Goal: Find specific page/section: Find specific page/section

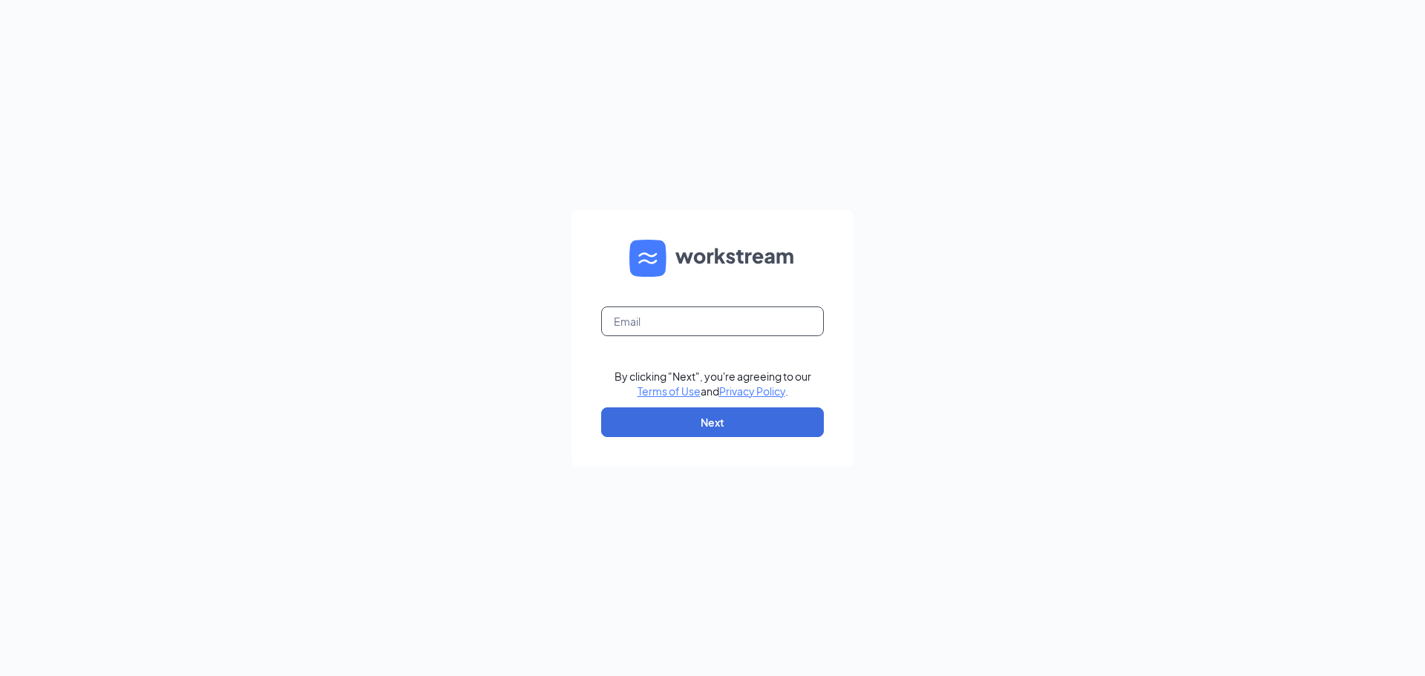
click at [666, 321] on input "text" at bounding box center [712, 322] width 223 height 30
type input "[EMAIL_ADDRESS][DOMAIN_NAME]"
click at [673, 414] on button "Next" at bounding box center [712, 423] width 223 height 30
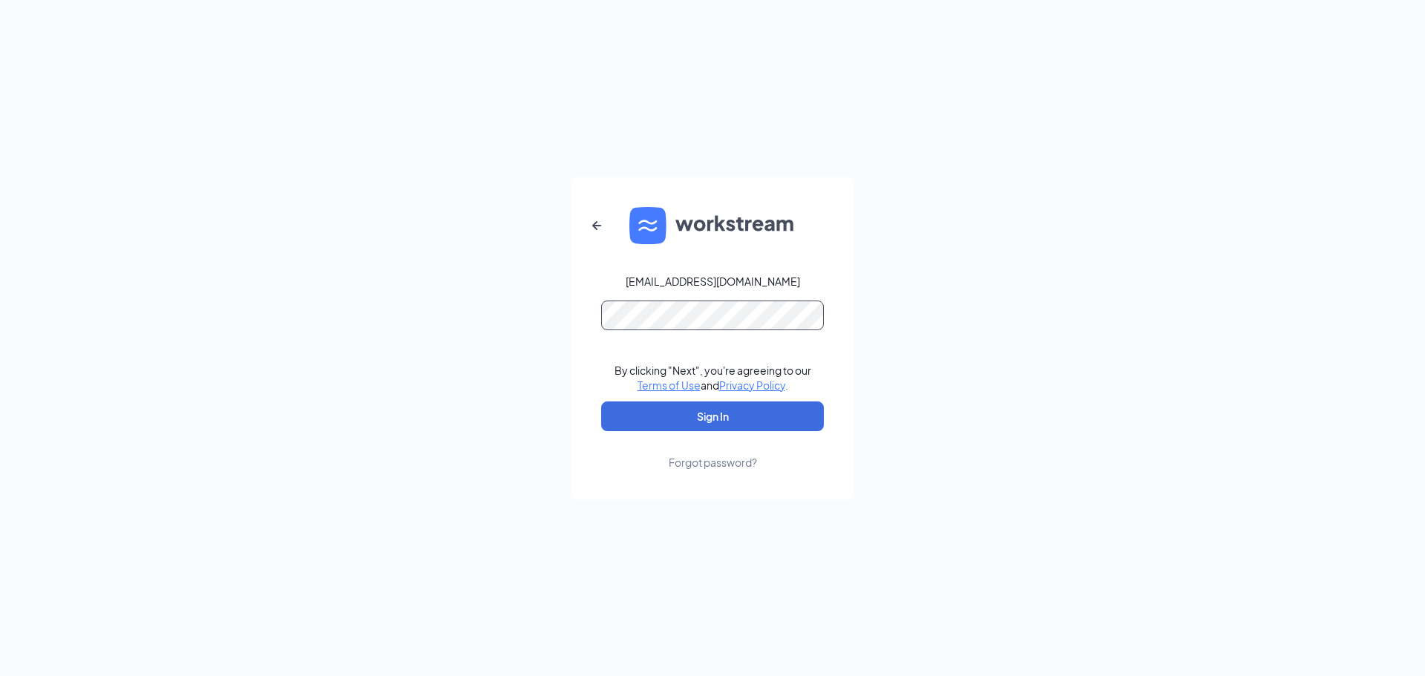
click at [601, 402] on button "Sign In" at bounding box center [712, 417] width 223 height 30
click at [731, 417] on button "Sign In" at bounding box center [712, 417] width 223 height 30
click at [511, 293] on div "carolynhopeb922@gmail.com Credential mismatches. By clicking "Next", you're agr…" at bounding box center [712, 338] width 1425 height 676
click at [601, 402] on button "Sign In" at bounding box center [712, 417] width 223 height 30
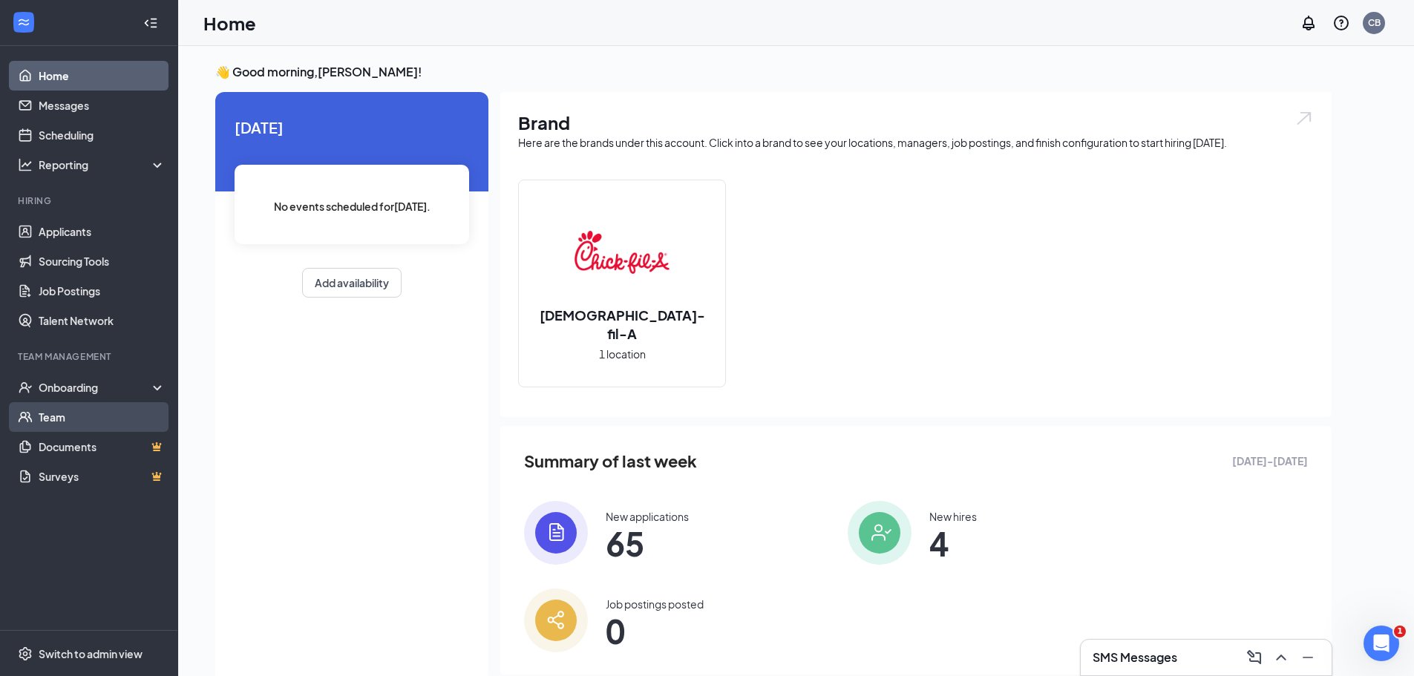
click at [82, 417] on link "Team" at bounding box center [102, 417] width 127 height 30
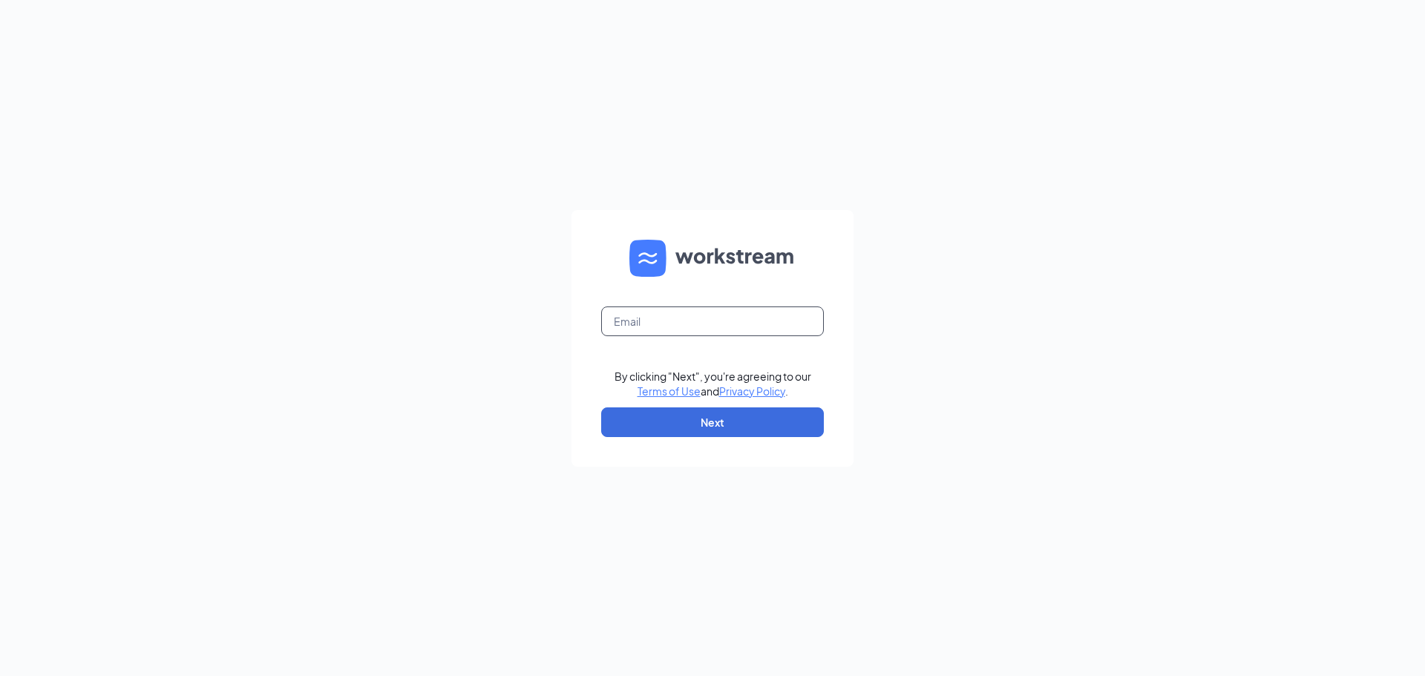
click at [674, 326] on input "text" at bounding box center [712, 322] width 223 height 30
type input "carolynhopeb922@gmail.com"
click at [707, 413] on button "Next" at bounding box center [712, 423] width 223 height 30
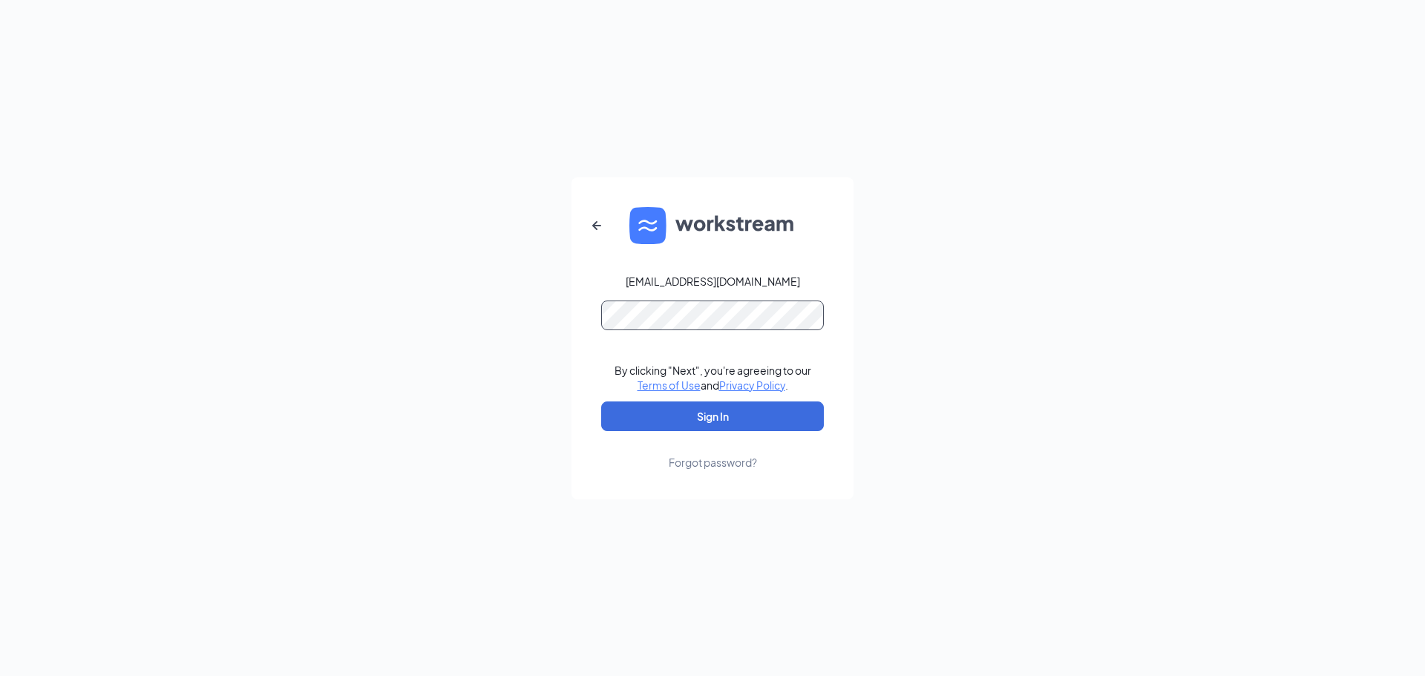
click at [601, 402] on button "Sign In" at bounding box center [712, 417] width 223 height 30
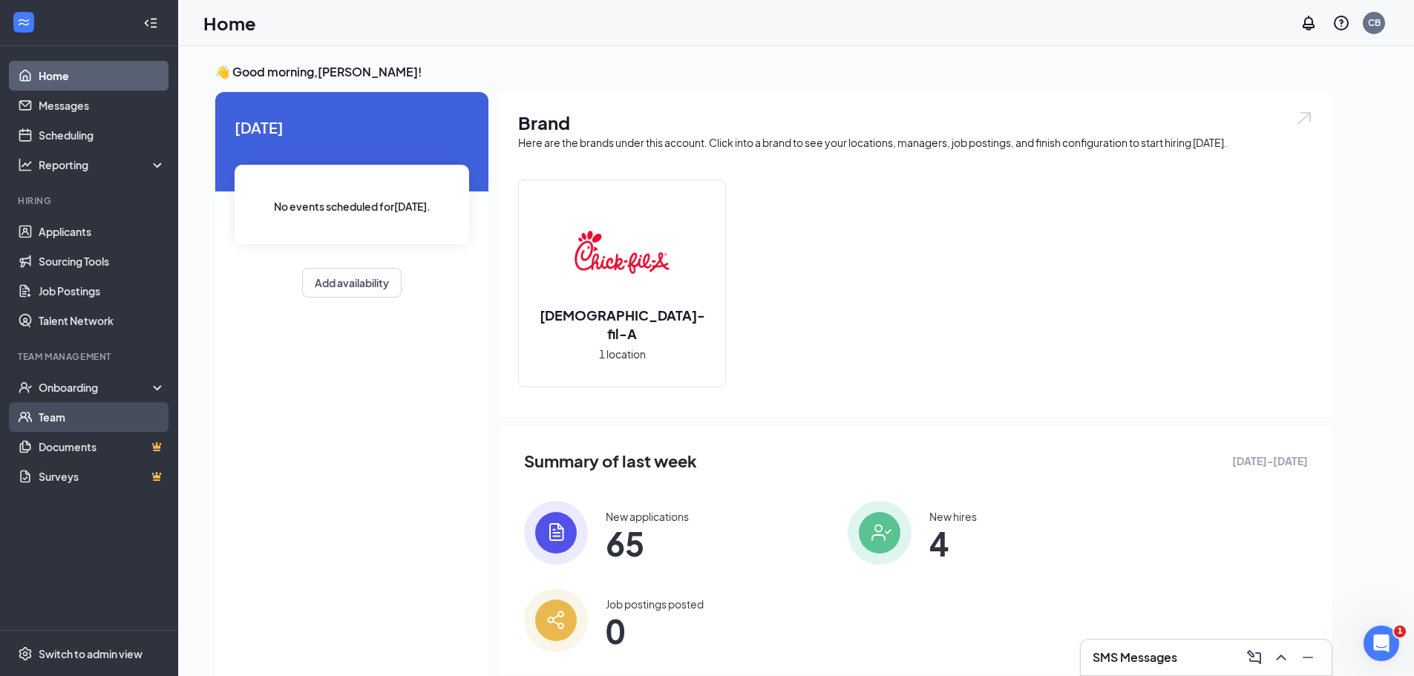
click at [74, 408] on link "Team" at bounding box center [102, 417] width 127 height 30
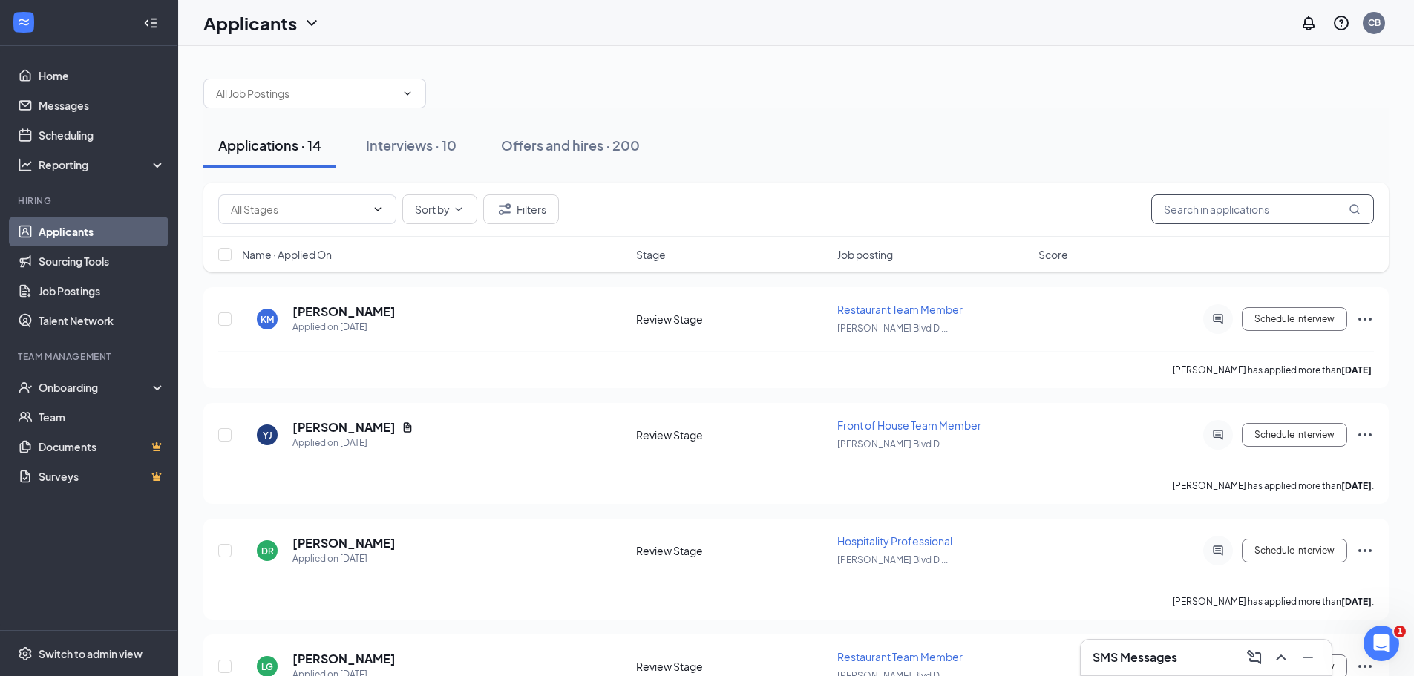
click at [1212, 215] on input "text" at bounding box center [1263, 210] width 223 height 30
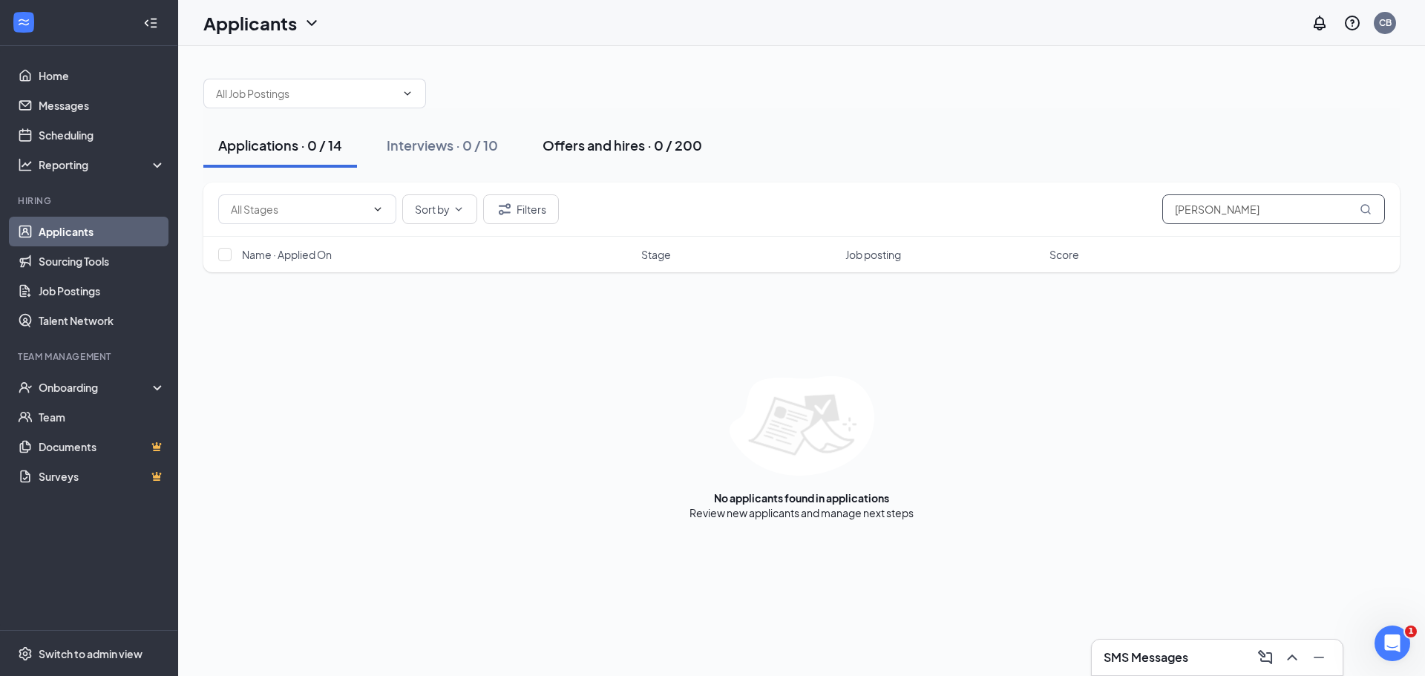
type input "[PERSON_NAME]"
click at [592, 158] on button "Offers and hires · 0 / 200" at bounding box center [622, 145] width 189 height 45
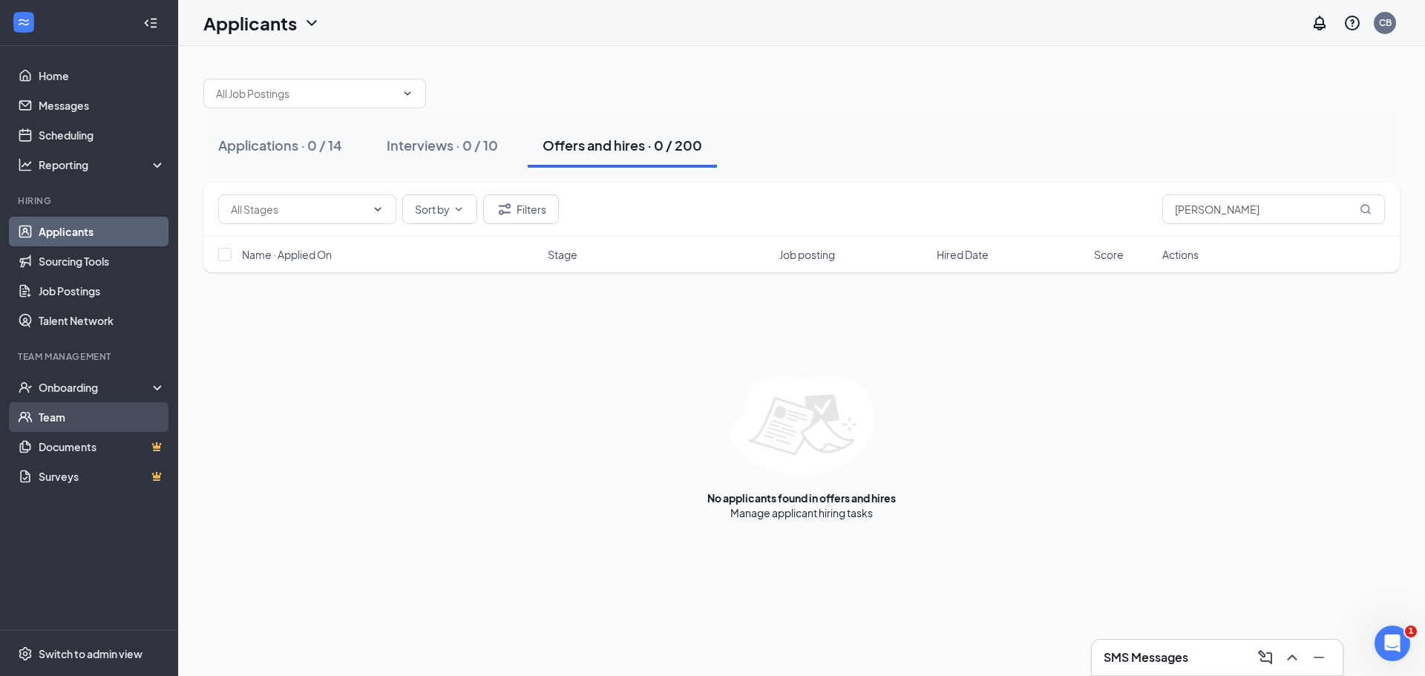
click at [53, 420] on link "Team" at bounding box center [102, 417] width 127 height 30
